Goal: Information Seeking & Learning: Understand process/instructions

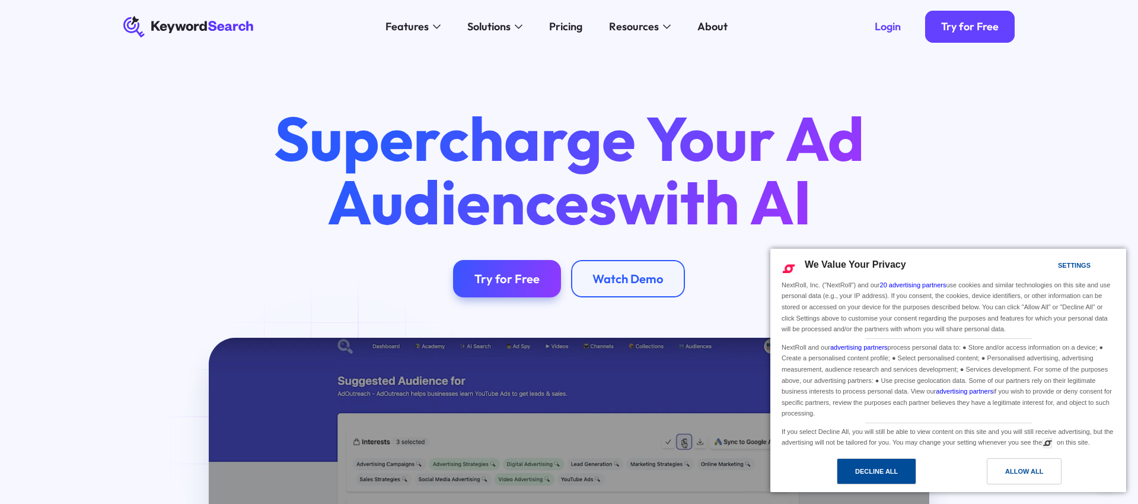
click at [876, 475] on div "Decline All" at bounding box center [876, 471] width 43 height 13
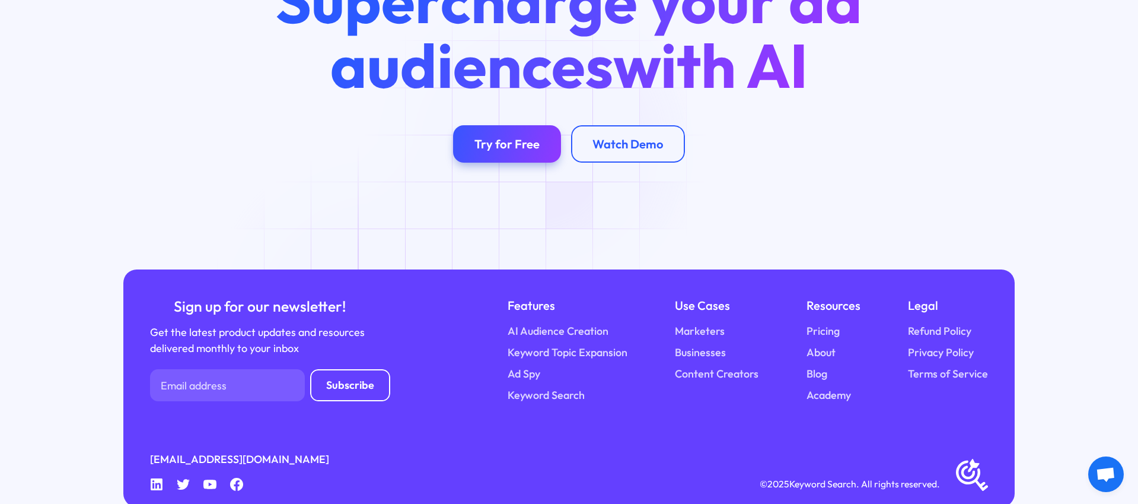
scroll to position [4728, 0]
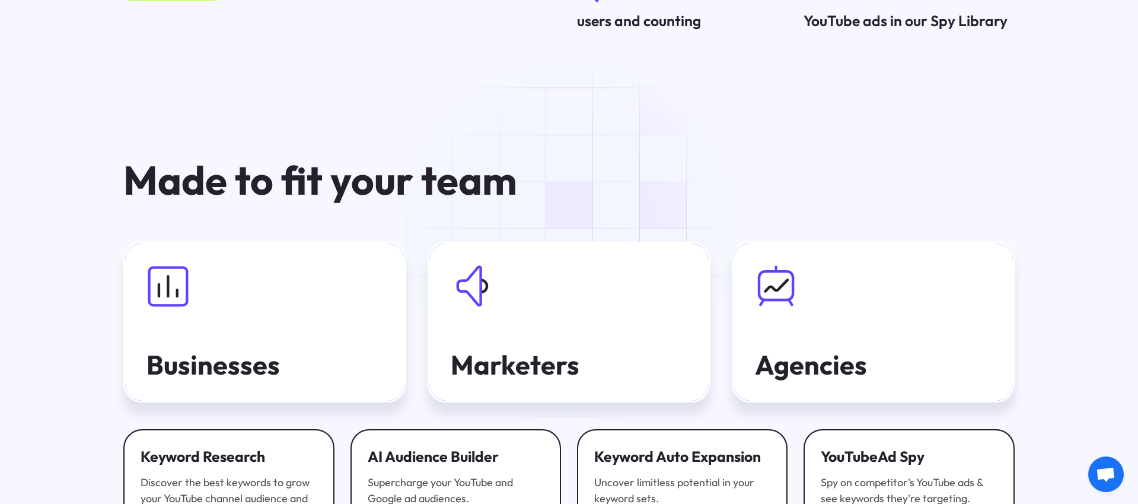
scroll to position [4728, 0]
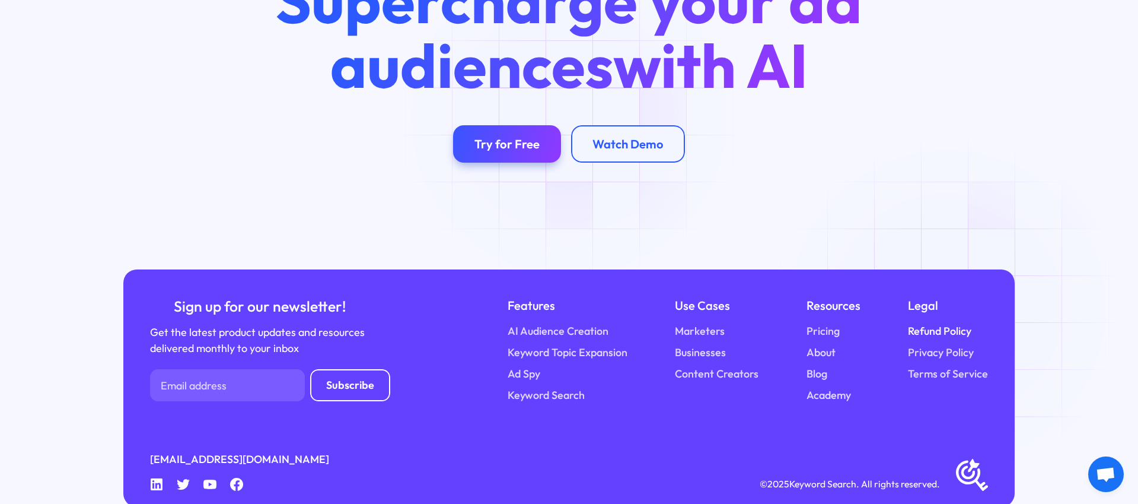
click at [947, 323] on link "Refund Policy" at bounding box center [939, 331] width 63 height 16
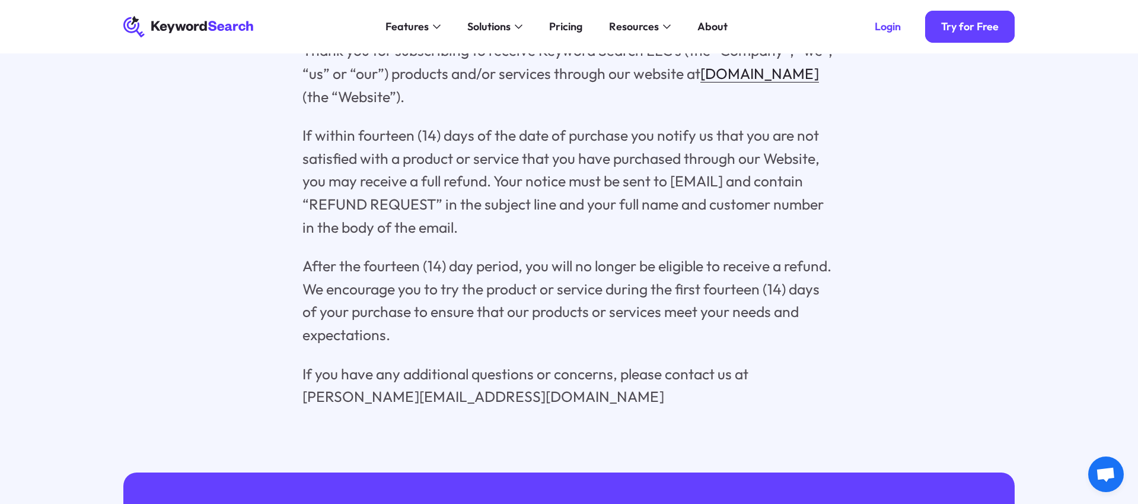
scroll to position [263, 0]
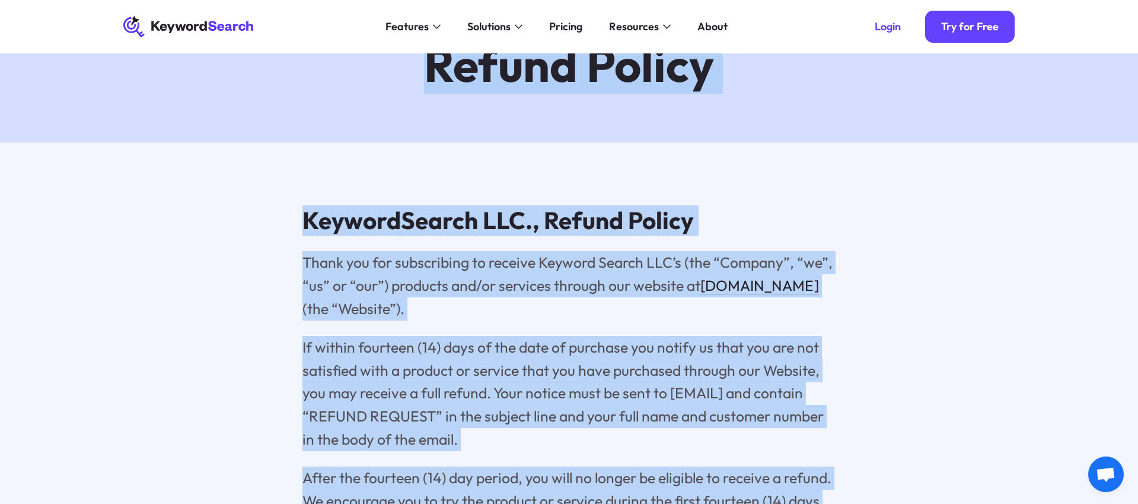
drag, startPoint x: 512, startPoint y: 415, endPoint x: 406, endPoint y: 77, distance: 353.7
click at [406, 77] on main "Refund Policy KeywordSearch LLC., Refund Policy Thank you for subscribing to re…" at bounding box center [569, 308] width 1138 height 751
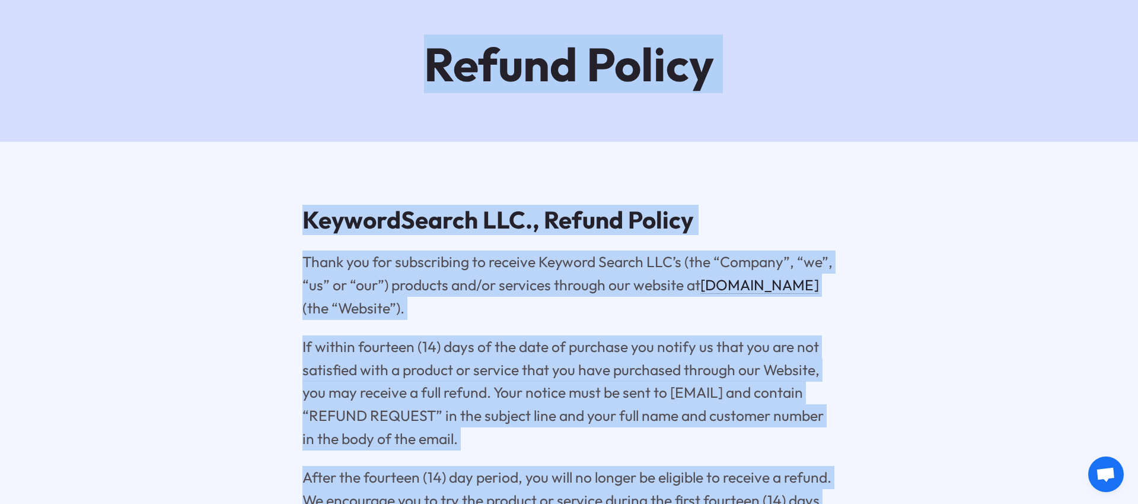
copy main "Refund Policy KeywordSearch LLC., Refund Policy Thank you for subscribing to re…"
